Goal: Information Seeking & Learning: Learn about a topic

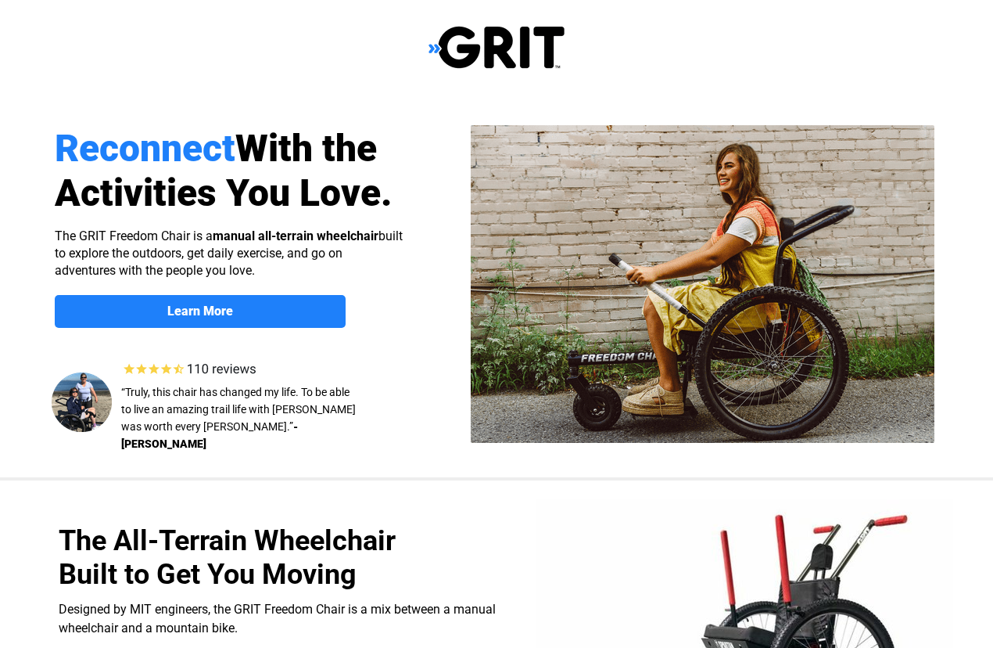
select select "CA"
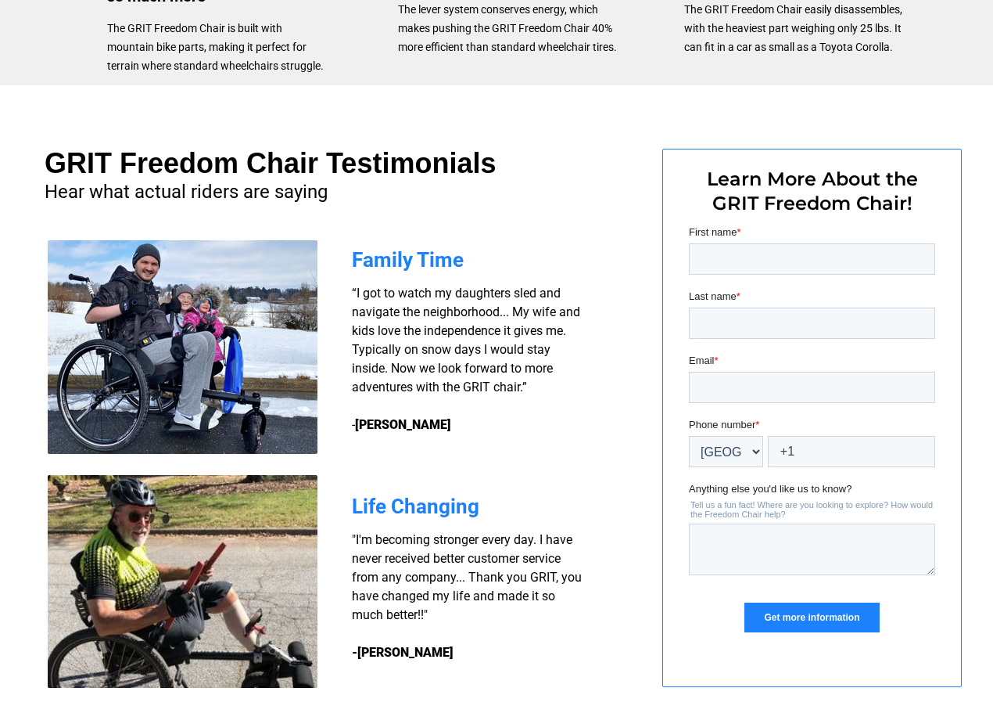
scroll to position [1295, 0]
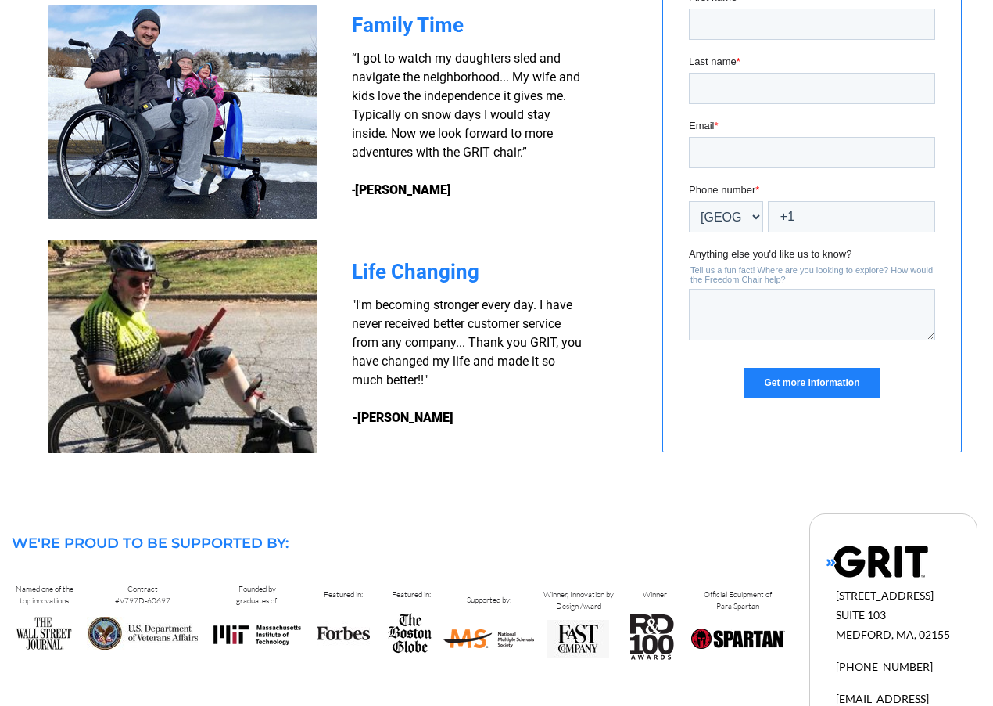
click at [806, 374] on input "Get more information" at bounding box center [812, 383] width 135 height 30
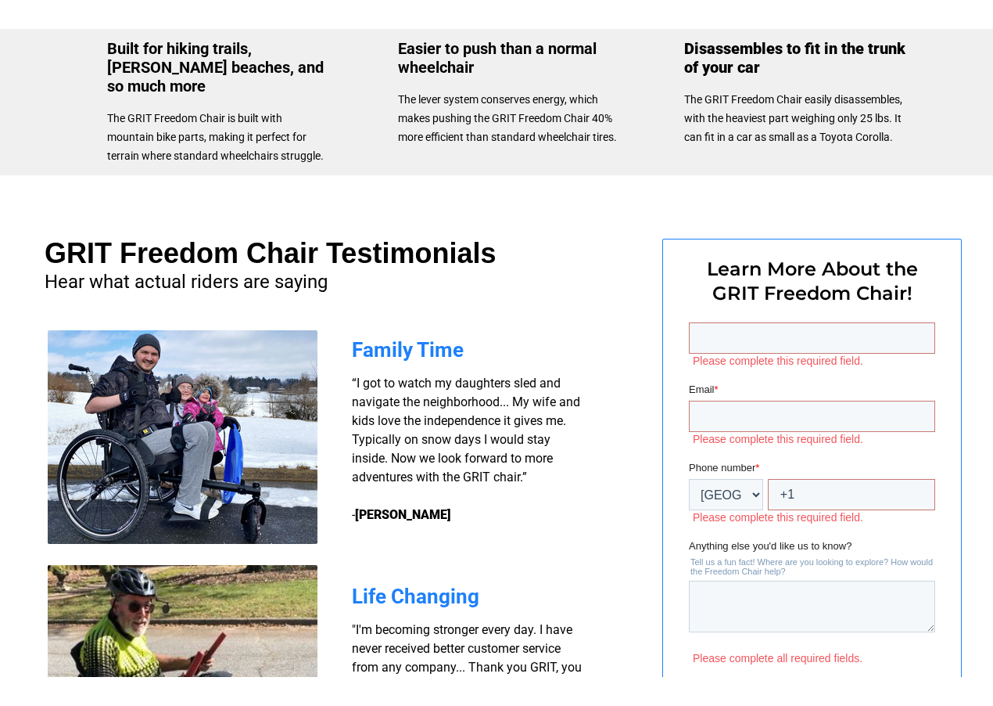
scroll to position [999, 0]
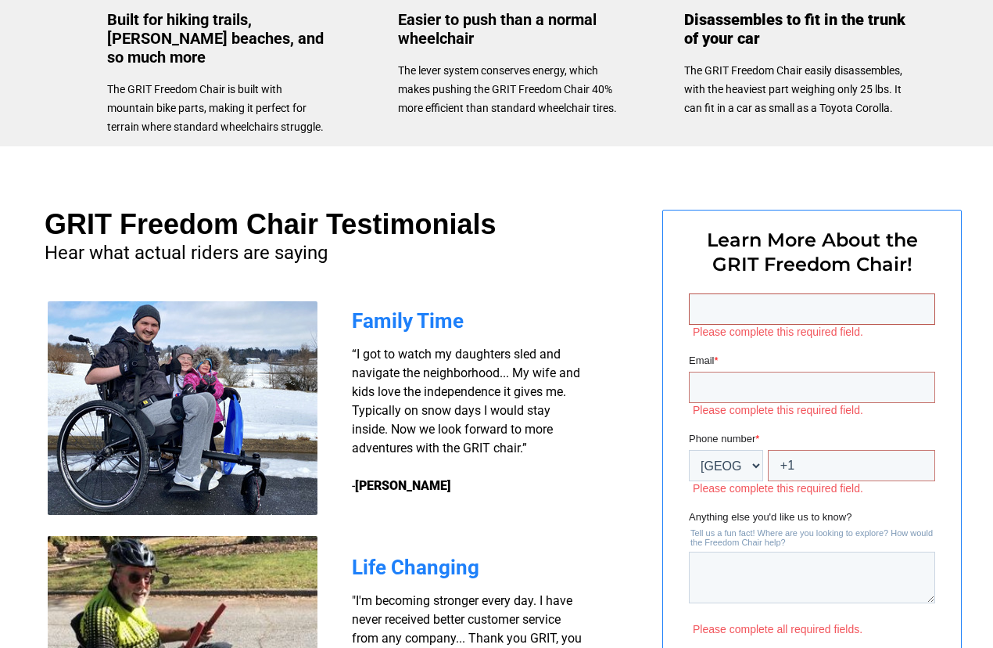
click at [720, 307] on input "Last name *" at bounding box center [812, 308] width 246 height 31
type input "[EMAIL_ADDRESS][PERSON_NAME][DOMAIN_NAME]"
type input "[PERSON_NAME]"
type input "[EMAIL_ADDRESS][PERSON_NAME][DOMAIN_NAME]"
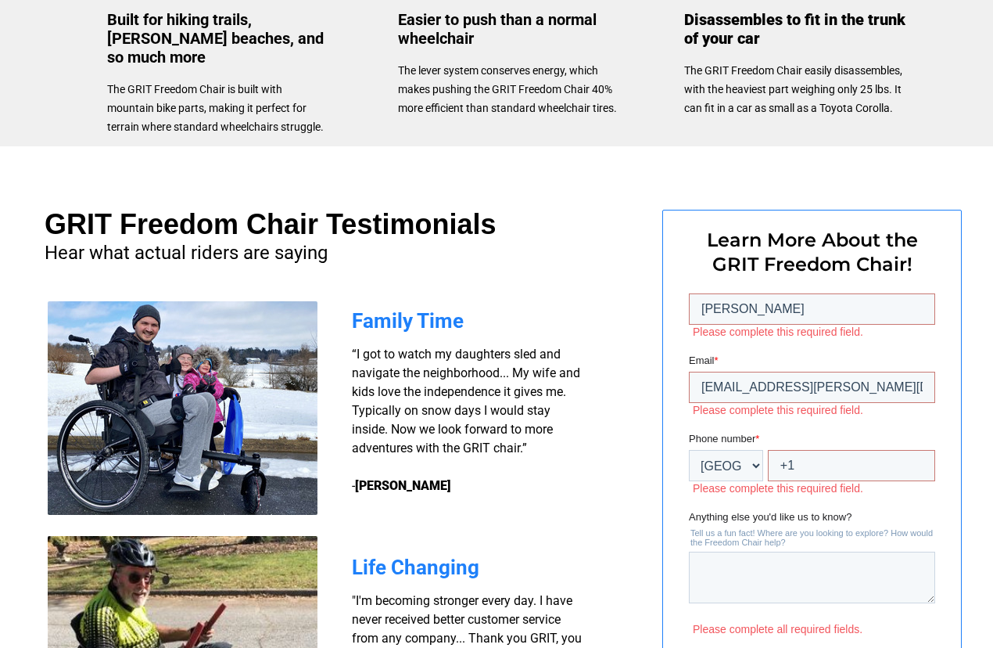
type input "[PERSON_NAME]"
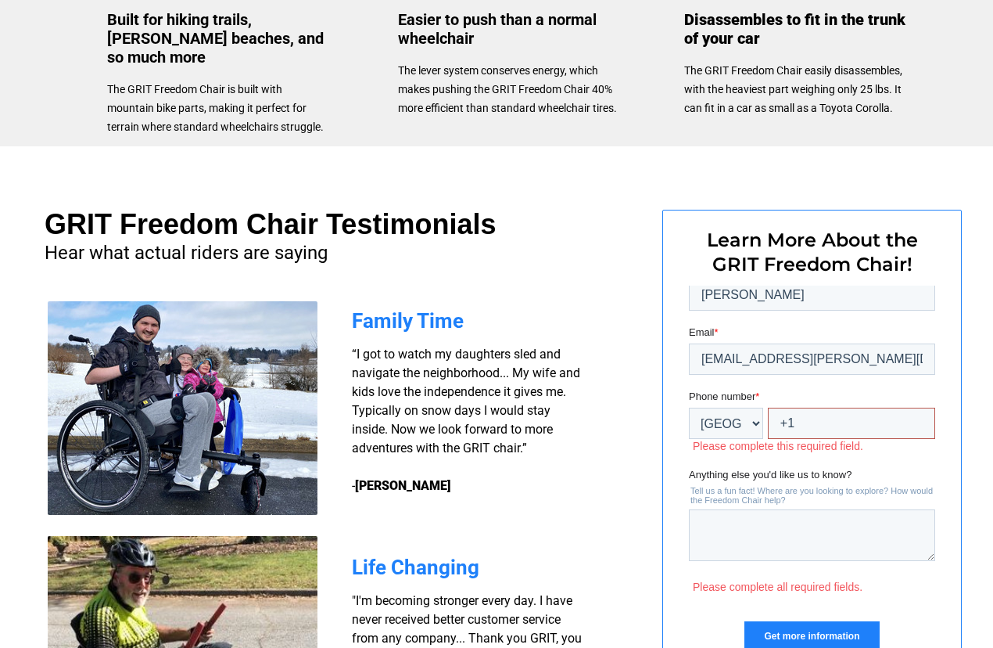
click at [820, 425] on input "+1" at bounding box center [851, 423] width 167 height 31
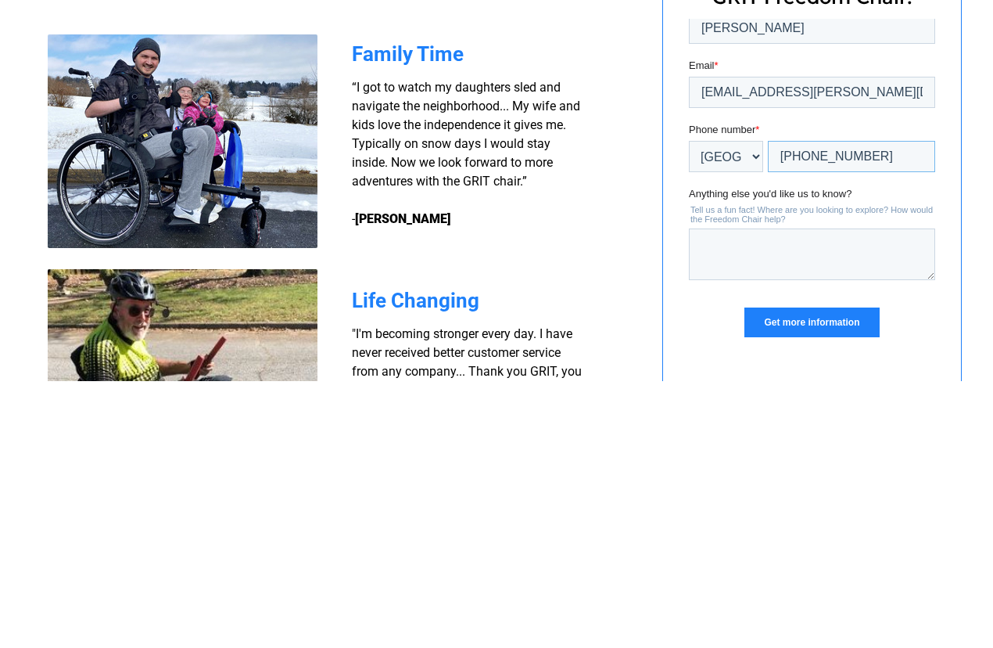
type input "[PHONE_NUMBER]"
click at [745, 263] on textarea "Anything else you'd like us to know?" at bounding box center [812, 254] width 246 height 52
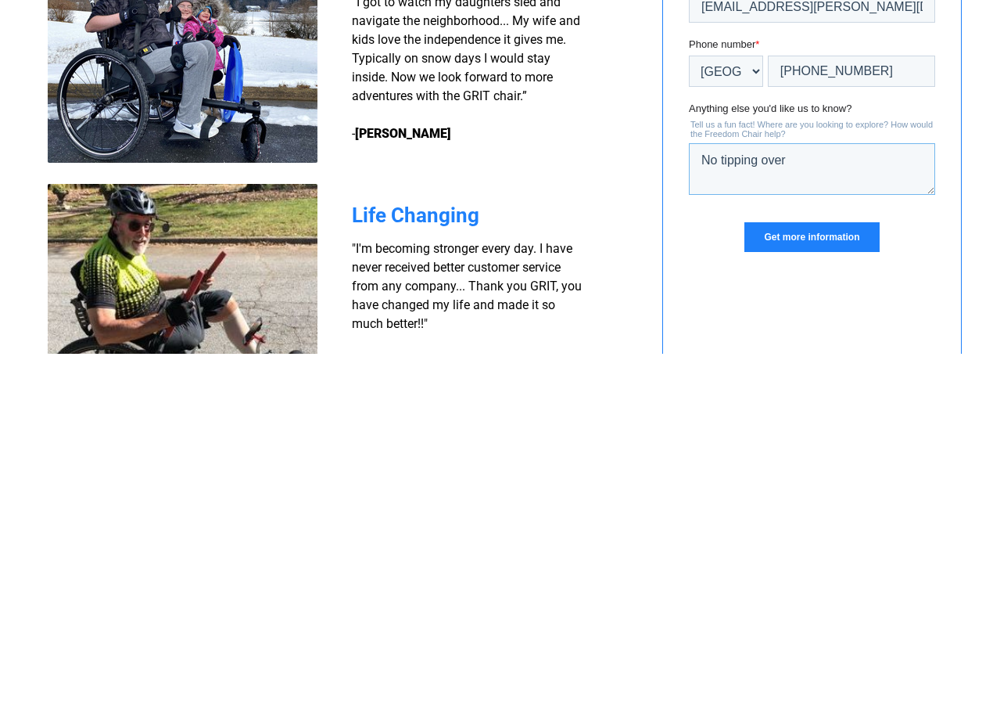
type textarea "No tipping over"
click at [848, 243] on input "Get more information" at bounding box center [812, 237] width 135 height 30
